Goal: Find contact information: Find contact information

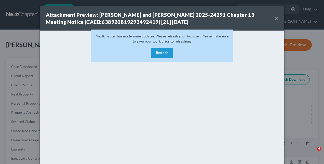
click at [164, 48] on button "Refresh" at bounding box center [162, 53] width 22 height 10
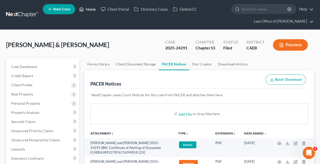
click at [91, 8] on link "Home" at bounding box center [88, 9] width 22 height 9
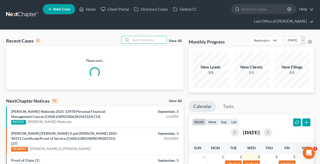
click at [135, 38] on input "search" at bounding box center [149, 39] width 36 height 7
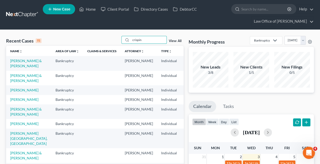
type input "crispin"
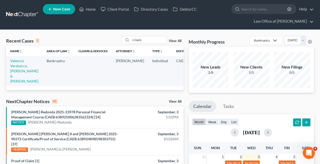
click at [16, 63] on td "Valencia Verduzcco, [PERSON_NAME] & [PERSON_NAME]" at bounding box center [24, 71] width 36 height 30
click at [17, 64] on link "Valencia Verduzcco, [PERSON_NAME] & [PERSON_NAME]" at bounding box center [24, 71] width 28 height 25
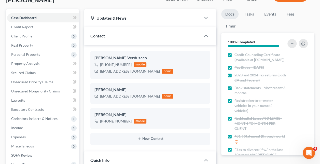
scroll to position [64, 0]
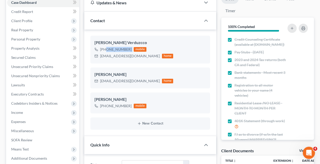
drag, startPoint x: 132, startPoint y: 50, endPoint x: 105, endPoint y: 50, distance: 26.3
click at [105, 50] on div "[PHONE_NUMBER] mobile" at bounding box center [134, 49] width 79 height 7
copy div "[PHONE_NUMBER]"
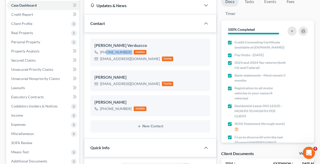
scroll to position [61, 0]
drag, startPoint x: 130, startPoint y: 108, endPoint x: 105, endPoint y: 111, distance: 25.2
click at [105, 111] on div "[PHONE_NUMBER] mobile" at bounding box center [121, 109] width 52 height 7
copy div "[PHONE_NUMBER]"
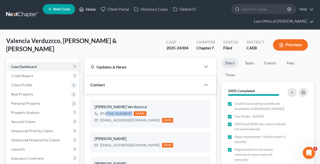
click at [90, 8] on link "Home" at bounding box center [88, 9] width 22 height 9
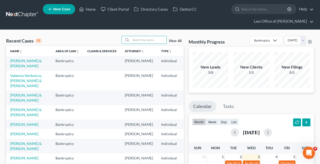
click at [147, 38] on input "search" at bounding box center [149, 39] width 36 height 7
type input "[PERSON_NAME]"
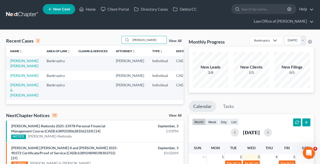
click at [15, 67] on td "[PERSON_NAME] [PERSON_NAME]" at bounding box center [24, 63] width 36 height 15
click at [15, 68] on link "[PERSON_NAME] [PERSON_NAME]" at bounding box center [24, 63] width 28 height 9
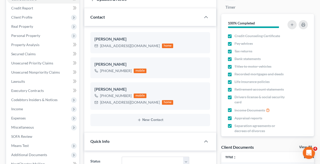
scroll to position [881, 0]
drag, startPoint x: 132, startPoint y: 68, endPoint x: 105, endPoint y: 74, distance: 27.3
click at [105, 74] on div "[PERSON_NAME] [PHONE_NUMBER] mobile" at bounding box center [150, 67] width 120 height 21
copy div "[PHONE_NUMBER]"
